Goal: Task Accomplishment & Management: Complete application form

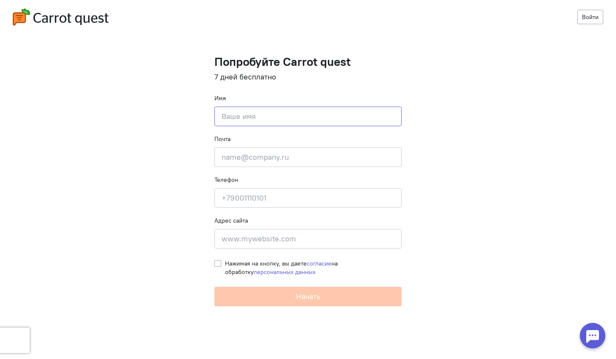
click at [263, 117] on input at bounding box center [307, 117] width 187 height 20
type input "[PERSON_NAME]"
click at [255, 233] on input at bounding box center [307, 239] width 187 height 20
paste input "[DOMAIN_NAME]"
type input "[DOMAIN_NAME]"
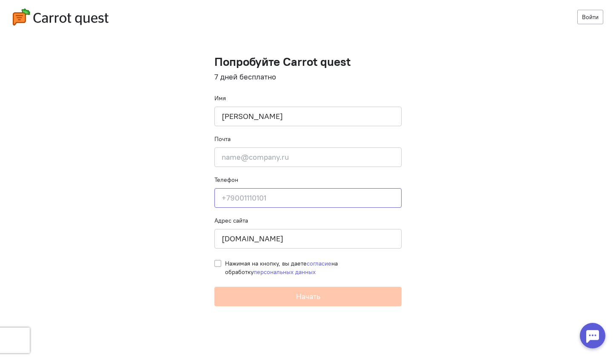
click at [264, 194] on input at bounding box center [307, 198] width 187 height 20
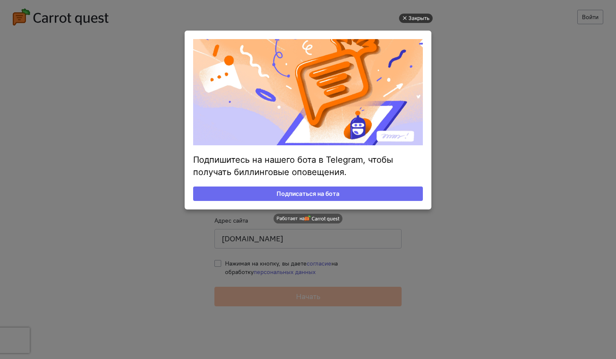
click at [410, 17] on div "Закрыть" at bounding box center [418, 18] width 21 height 9
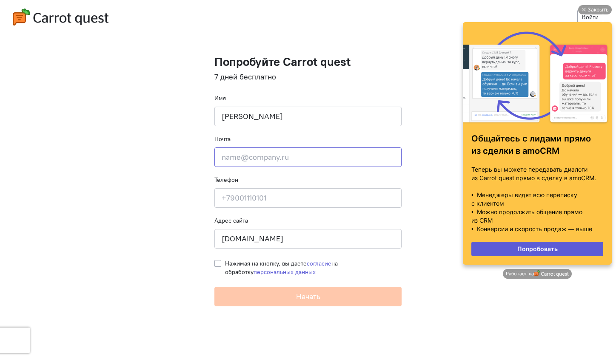
click at [266, 157] on input "email" at bounding box center [307, 158] width 187 height 20
paste input "[EMAIL_ADDRESS][DOMAIN_NAME]"
type input "[EMAIL_ADDRESS][DOMAIN_NAME]"
click at [592, 6] on div "Закрыть" at bounding box center [598, 9] width 21 height 9
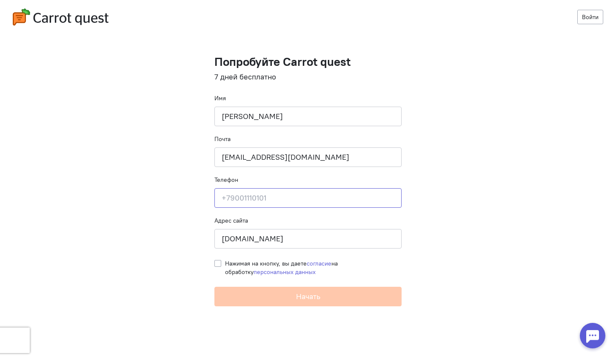
click at [251, 205] on input at bounding box center [307, 198] width 187 height 20
paste input "89267903336"
type input "89267903336"
click at [225, 262] on label "Нажимая на кнопку, вы даете согласие на обработку персональных данных" at bounding box center [313, 268] width 177 height 17
click at [219, 262] on input "Нажимая на кнопку, вы даете согласие на обработку персональных данных" at bounding box center [217, 264] width 7 height 8
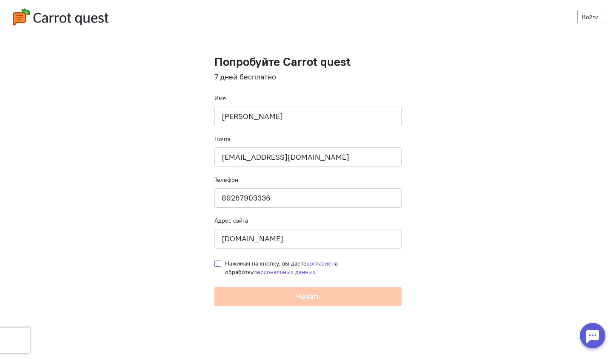
checkbox input "true"
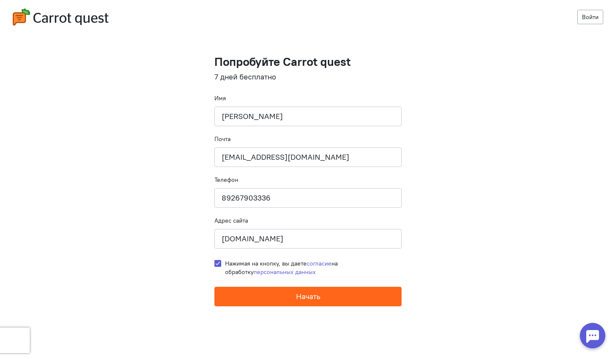
click at [246, 296] on button "Начать" at bounding box center [307, 297] width 187 height 20
